Goal: Task Accomplishment & Management: Use online tool/utility

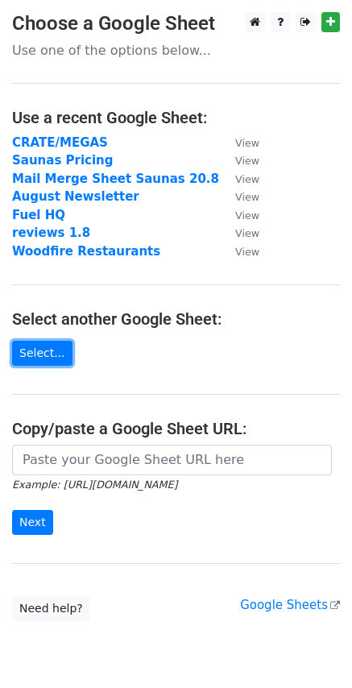
click at [32, 361] on link "Select..." at bounding box center [42, 353] width 60 height 25
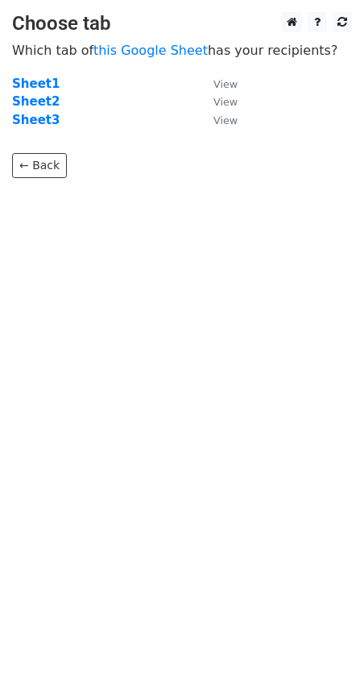
click at [34, 116] on strong "Sheet3" at bounding box center [36, 120] width 48 height 15
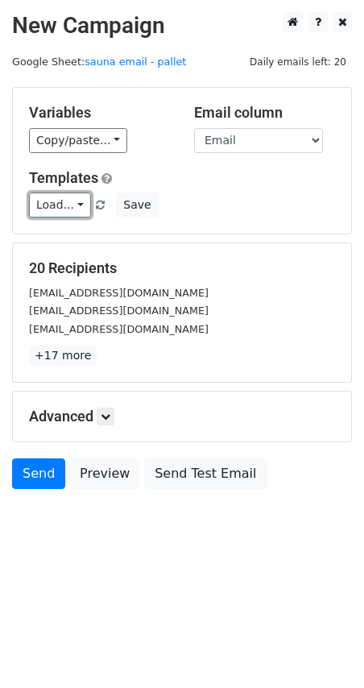
click at [64, 199] on link "Load..." at bounding box center [60, 205] width 62 height 25
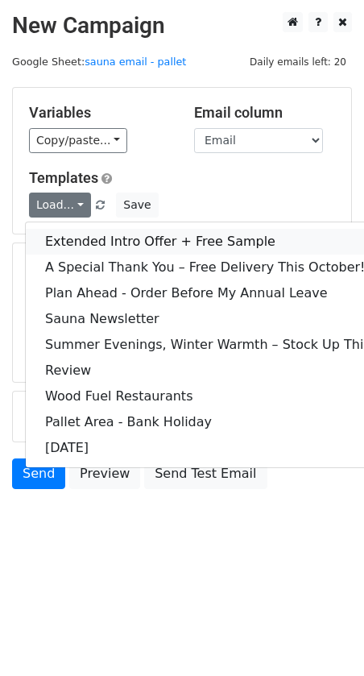
click at [97, 242] on link "Extended Intro Offer + Free Sample" at bounding box center [251, 242] width 450 height 26
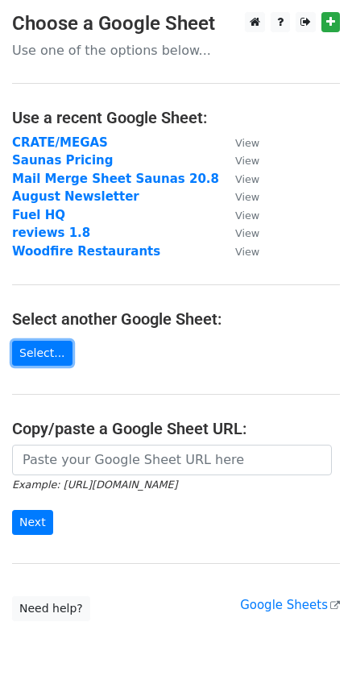
click at [39, 352] on link "Select..." at bounding box center [42, 353] width 60 height 25
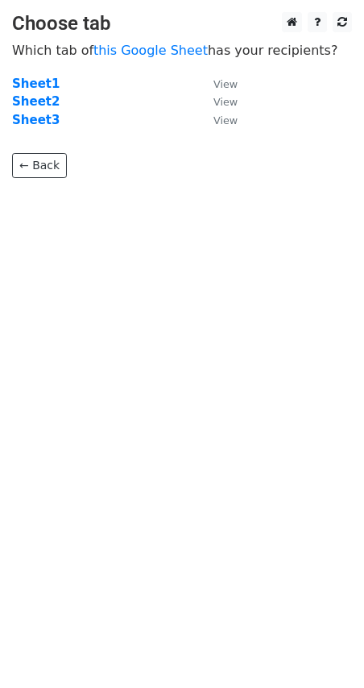
click at [28, 121] on strong "Sheet3" at bounding box center [36, 120] width 48 height 15
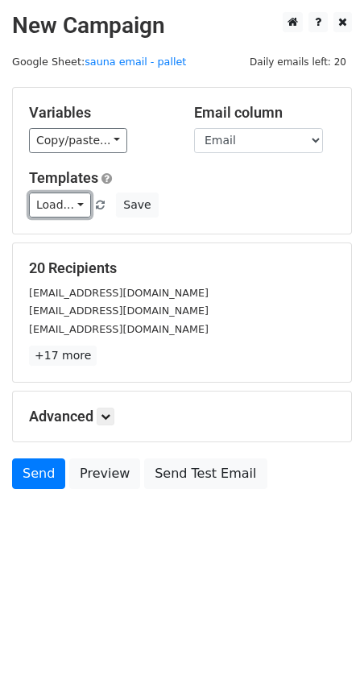
click at [73, 204] on link "Load..." at bounding box center [60, 205] width 62 height 25
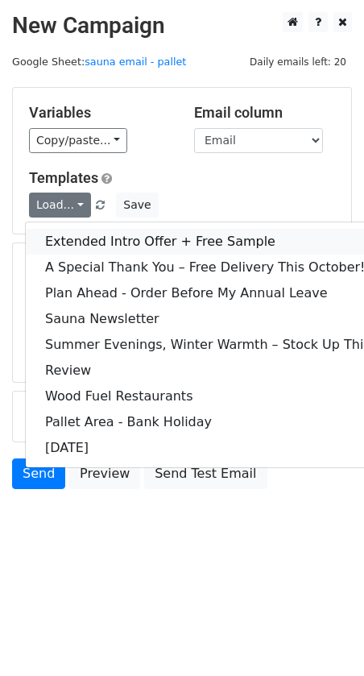
click at [77, 249] on link "Extended Intro Offer + Free Sample" at bounding box center [251, 242] width 450 height 26
